Goal: Information Seeking & Learning: Learn about a topic

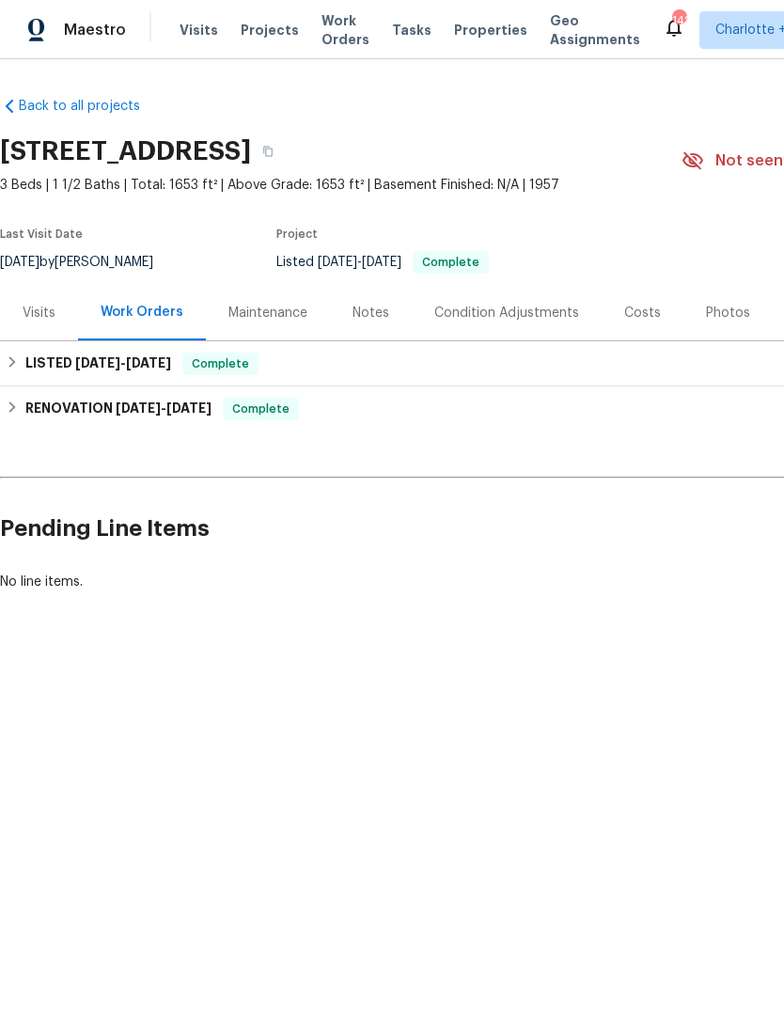
click at [725, 324] on div "Photos" at bounding box center [727, 312] width 89 height 55
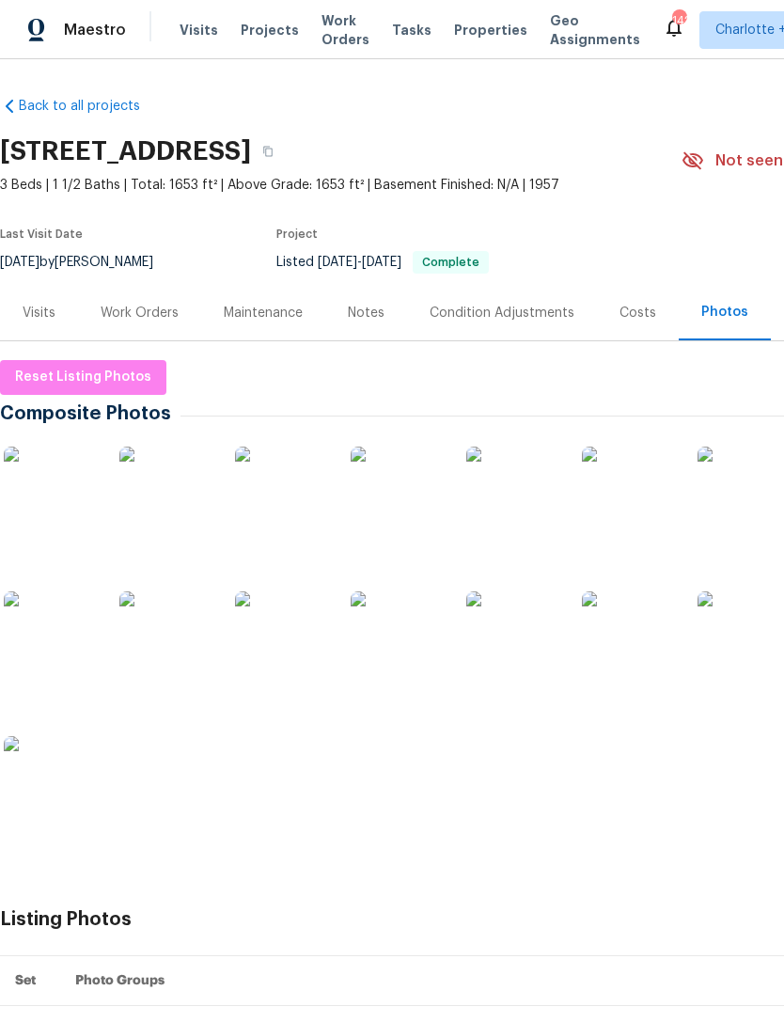
click at [72, 771] on img at bounding box center [51, 783] width 94 height 94
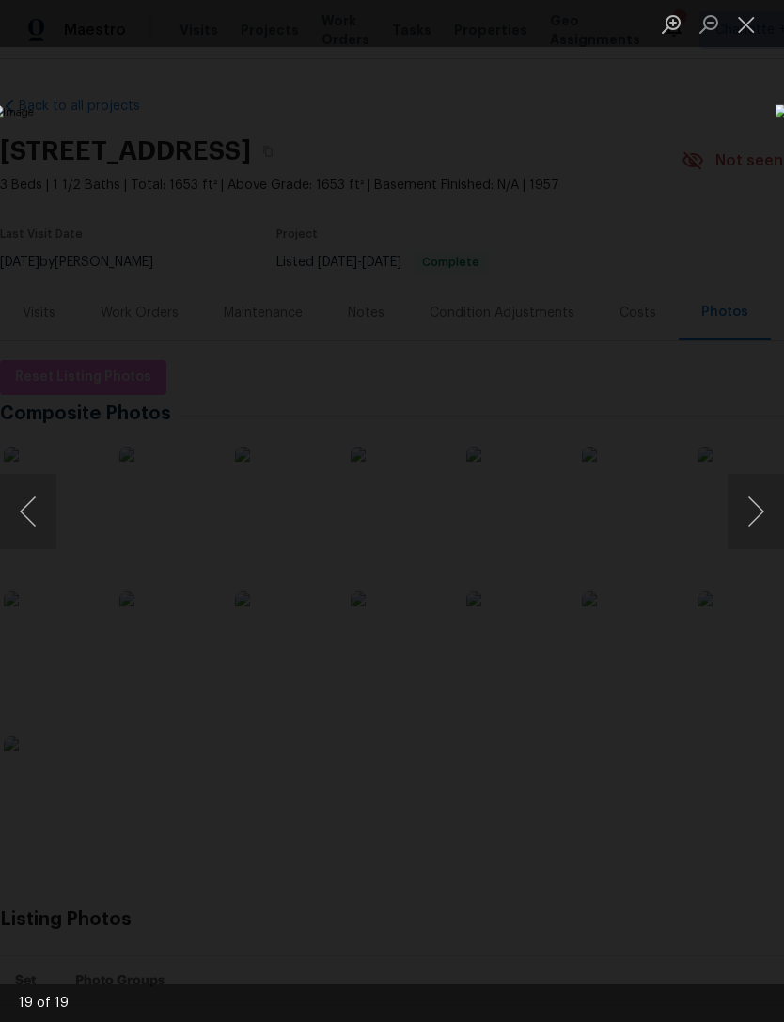
click at [615, 527] on img "Lightbox" at bounding box center [303, 510] width 623 height 812
click at [756, 507] on button "Next image" at bounding box center [755, 511] width 56 height 75
click at [751, 510] on button "Next image" at bounding box center [755, 511] width 56 height 75
click at [753, 508] on button "Next image" at bounding box center [755, 511] width 56 height 75
click at [750, 503] on button "Next image" at bounding box center [755, 511] width 56 height 75
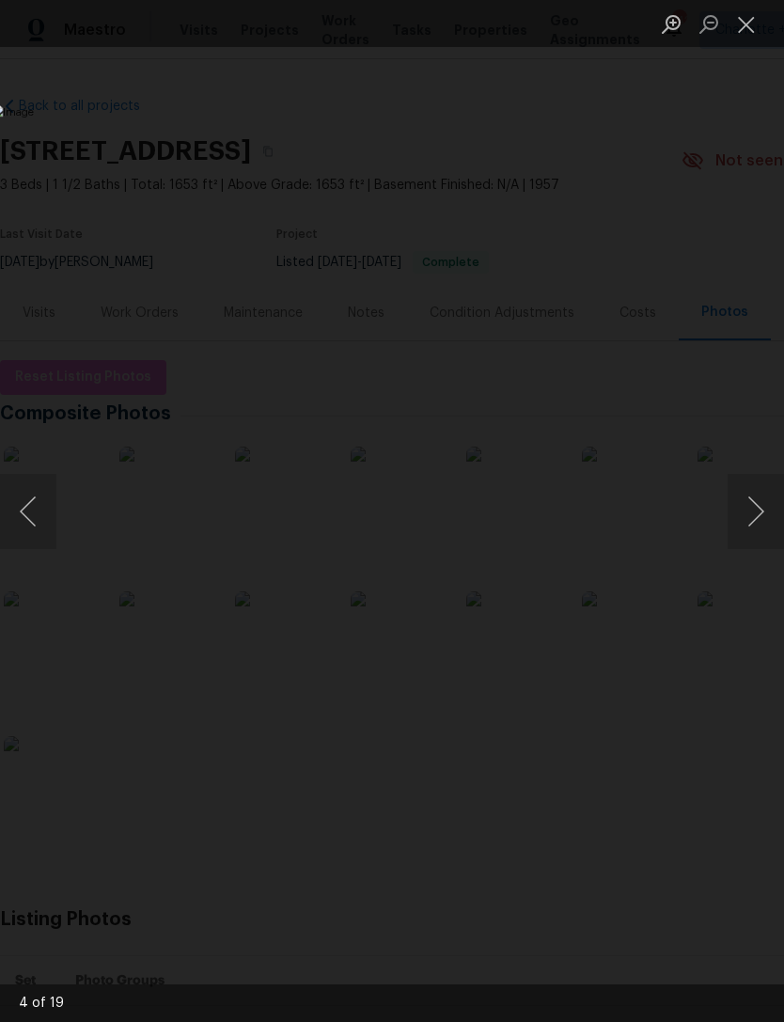
click at [747, 499] on button "Next image" at bounding box center [755, 511] width 56 height 75
click at [753, 508] on button "Next image" at bounding box center [755, 511] width 56 height 75
click at [758, 508] on button "Next image" at bounding box center [755, 511] width 56 height 75
click at [753, 498] on button "Next image" at bounding box center [755, 511] width 56 height 75
click at [747, 499] on button "Next image" at bounding box center [755, 511] width 56 height 75
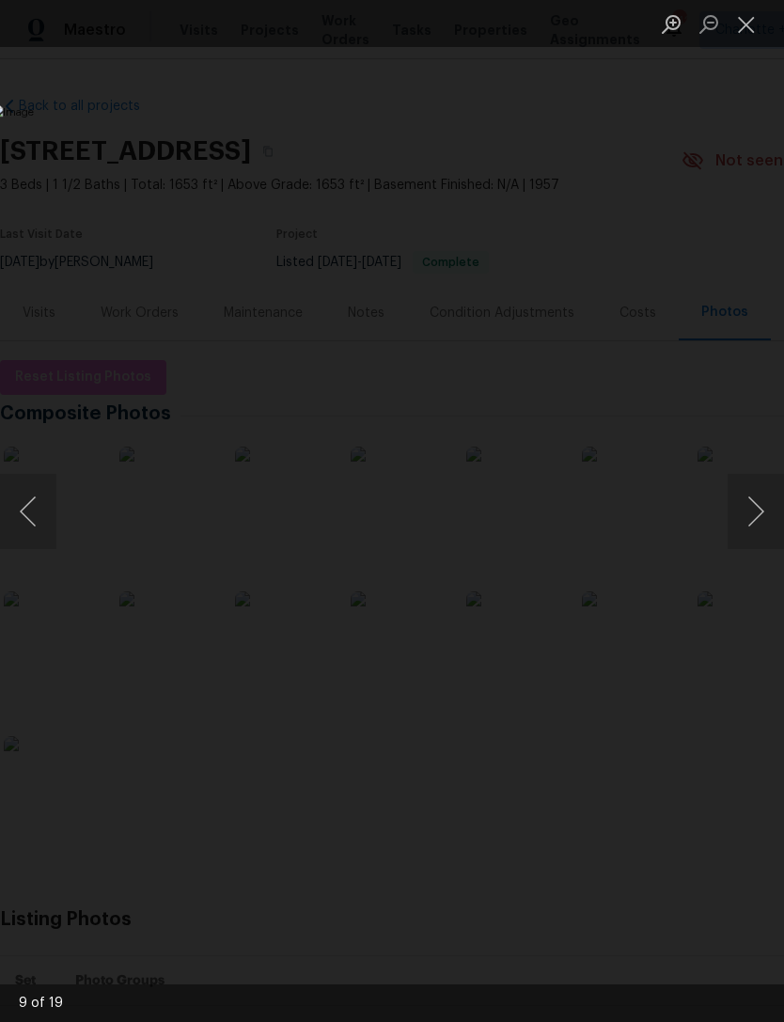
click at [750, 505] on button "Next image" at bounding box center [755, 511] width 56 height 75
click at [23, 528] on button "Previous image" at bounding box center [28, 511] width 56 height 75
